Goal: Information Seeking & Learning: Check status

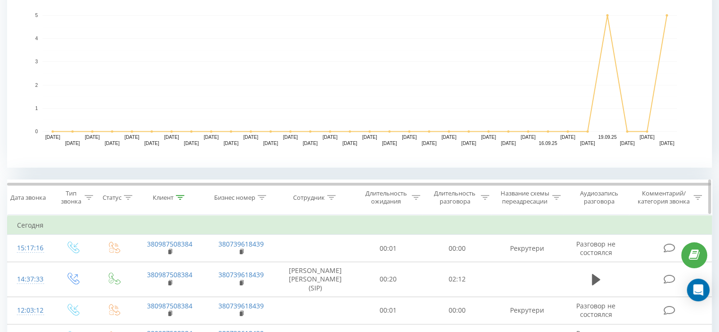
scroll to position [216, 0]
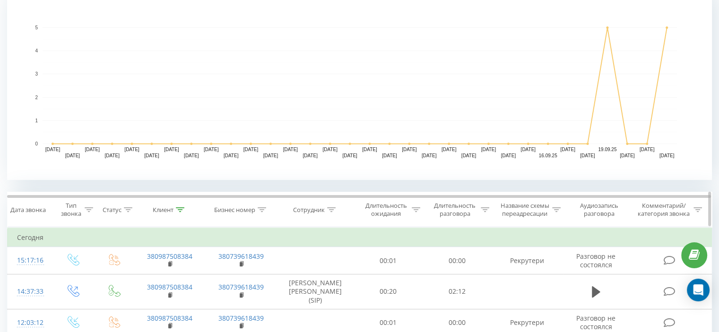
click at [178, 209] on icon at bounding box center [180, 209] width 9 height 5
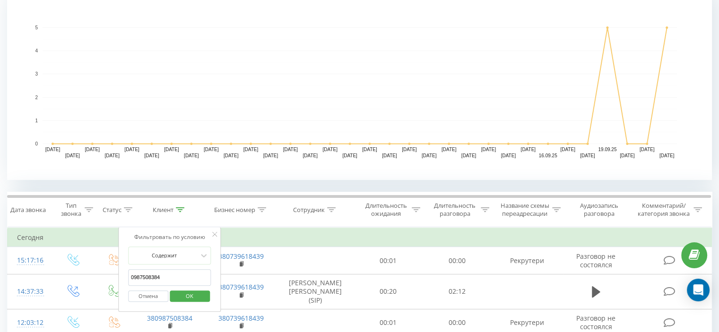
click at [183, 269] on input "0987508384" at bounding box center [169, 277] width 83 height 17
click at [183, 270] on input "0987508384" at bounding box center [169, 277] width 83 height 17
click at [189, 292] on span "OK" at bounding box center [189, 296] width 26 height 15
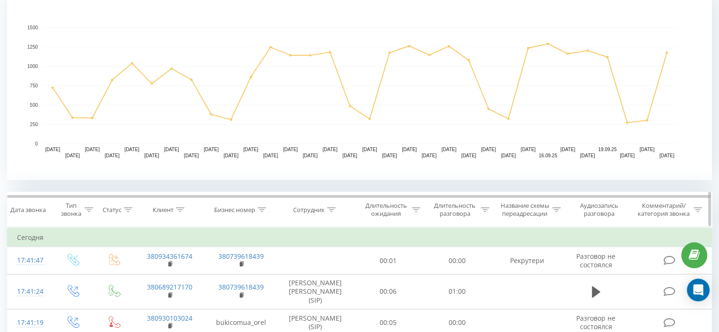
click at [330, 209] on icon at bounding box center [331, 209] width 9 height 5
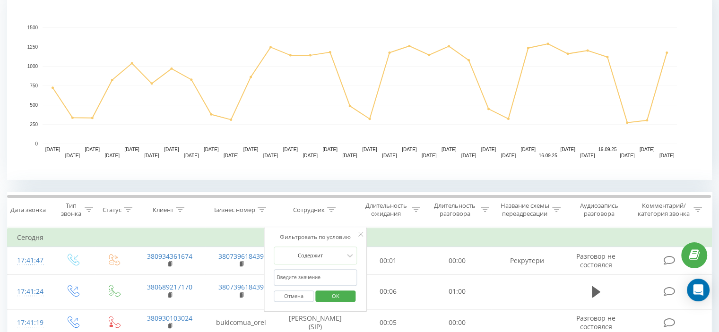
click at [330, 273] on input "text" at bounding box center [315, 277] width 83 height 17
click at [342, 294] on span "OK" at bounding box center [335, 296] width 26 height 15
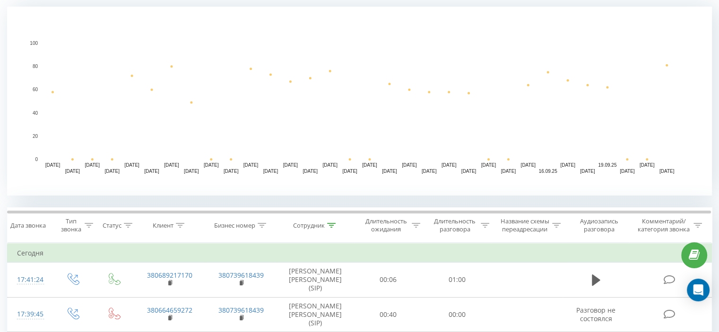
scroll to position [200, 0]
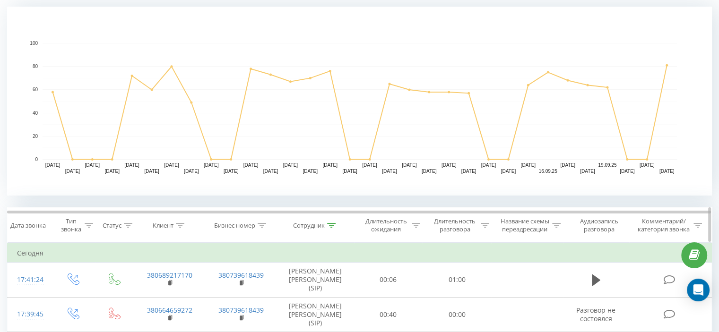
click at [335, 226] on icon at bounding box center [331, 225] width 9 height 5
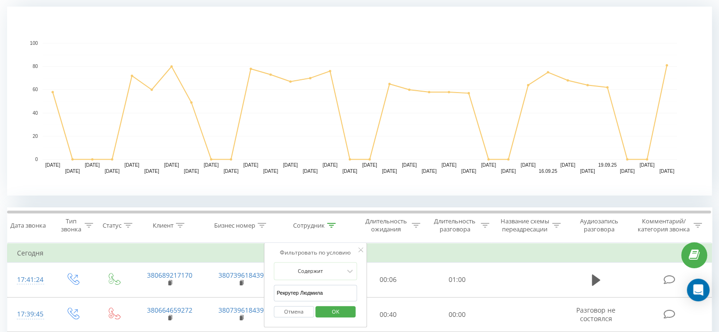
click at [316, 292] on input "Рекрутер Людмила" at bounding box center [315, 293] width 83 height 17
click at [333, 311] on span "OK" at bounding box center [335, 311] width 26 height 15
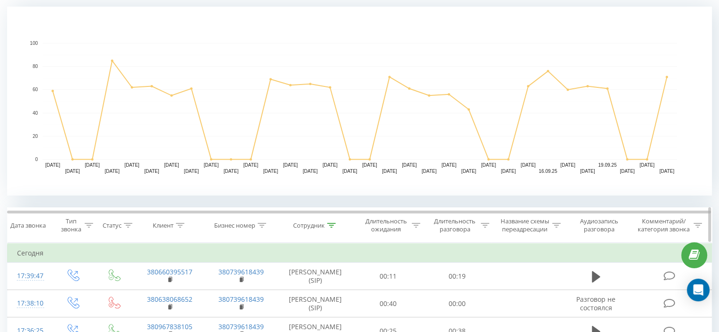
click at [333, 224] on icon at bounding box center [331, 225] width 9 height 5
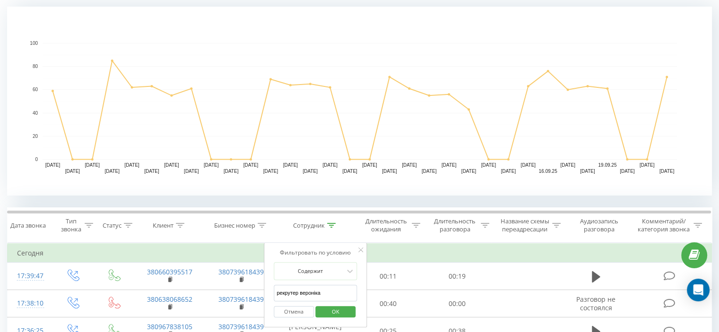
click at [317, 287] on input "рекрутер вероніка" at bounding box center [315, 293] width 83 height 17
click at [325, 316] on span "OK" at bounding box center [335, 311] width 26 height 15
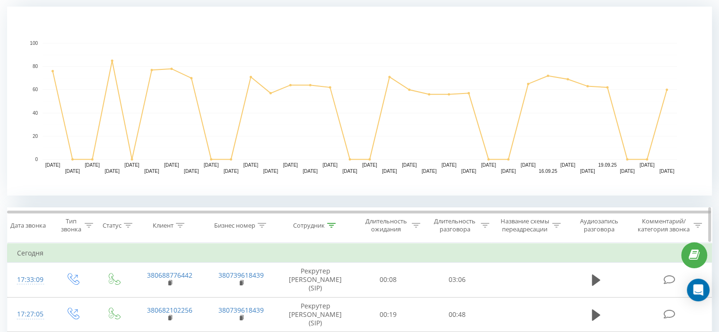
click at [328, 227] on div at bounding box center [331, 226] width 9 height 8
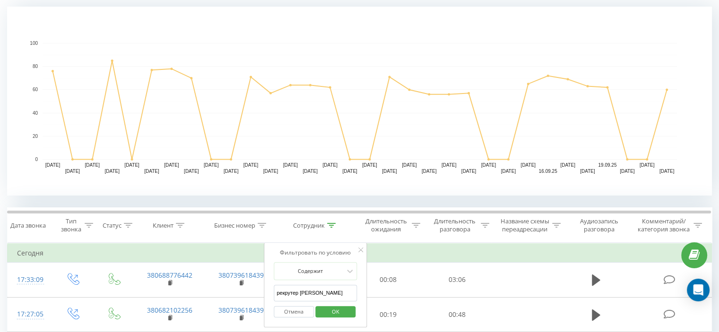
click at [339, 317] on span "OK" at bounding box center [335, 311] width 26 height 15
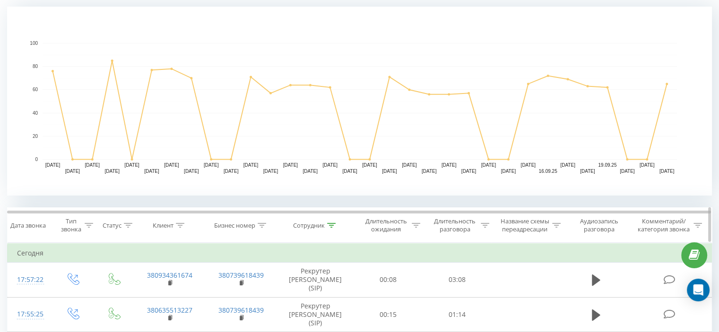
click at [332, 218] on th "Сотрудник" at bounding box center [315, 225] width 77 height 35
click at [332, 223] on icon at bounding box center [331, 225] width 9 height 5
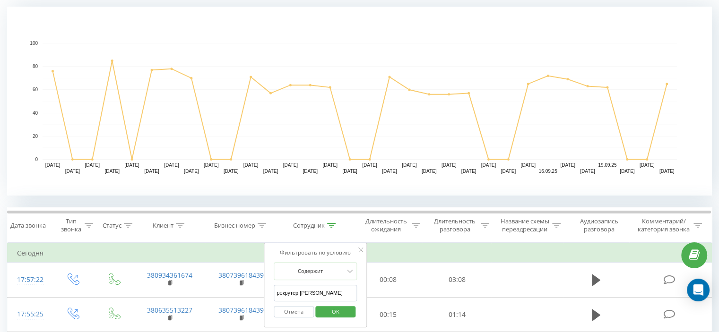
click at [319, 302] on div "Отмена OK" at bounding box center [315, 312] width 83 height 21
click at [316, 295] on input "рекрутер [PERSON_NAME]" at bounding box center [315, 293] width 83 height 17
click at [344, 310] on span "OK" at bounding box center [335, 311] width 26 height 15
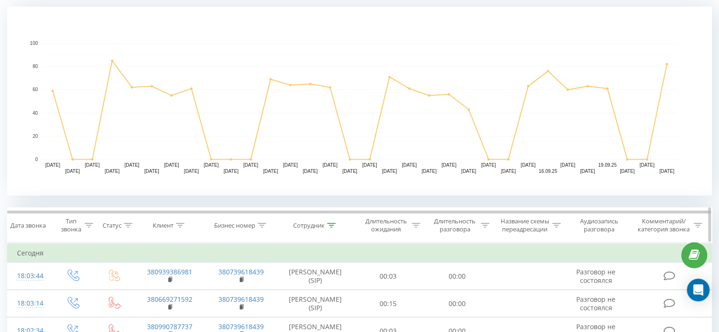
click at [333, 227] on div at bounding box center [331, 226] width 9 height 8
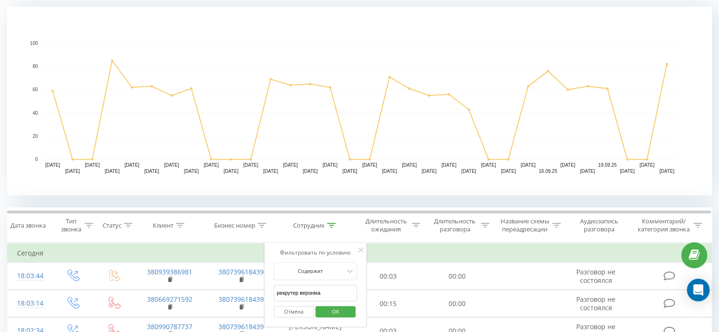
click at [341, 289] on input "рекрутер вероніка" at bounding box center [315, 293] width 83 height 17
type input "Рекрутер Людмила"
click at [343, 310] on span "OK" at bounding box center [335, 311] width 26 height 15
